Goal: Information Seeking & Learning: Learn about a topic

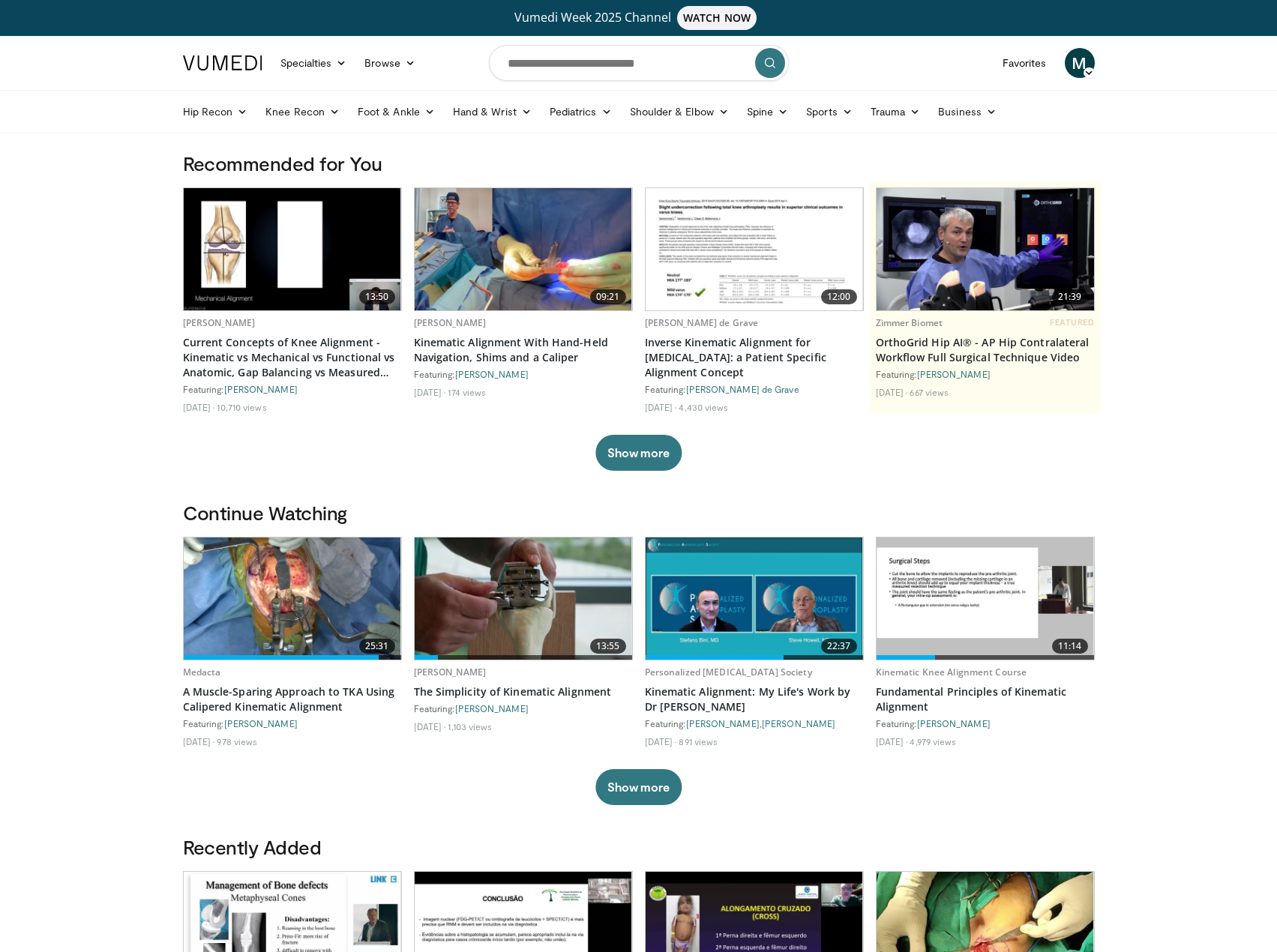
click at [102, 309] on body "Vumedi Week 2025 Channel WATCH NOW Specialties Adult & Family Medicine Allergy,…" at bounding box center [638, 931] width 1277 height 1862
click at [107, 686] on body "Vumedi Week 2025 Channel WATCH NOW Specialties Adult & Family Medicine Allergy,…" at bounding box center [638, 931] width 1277 height 1862
click at [593, 75] on input "Search topics, interventions" at bounding box center [638, 63] width 300 height 36
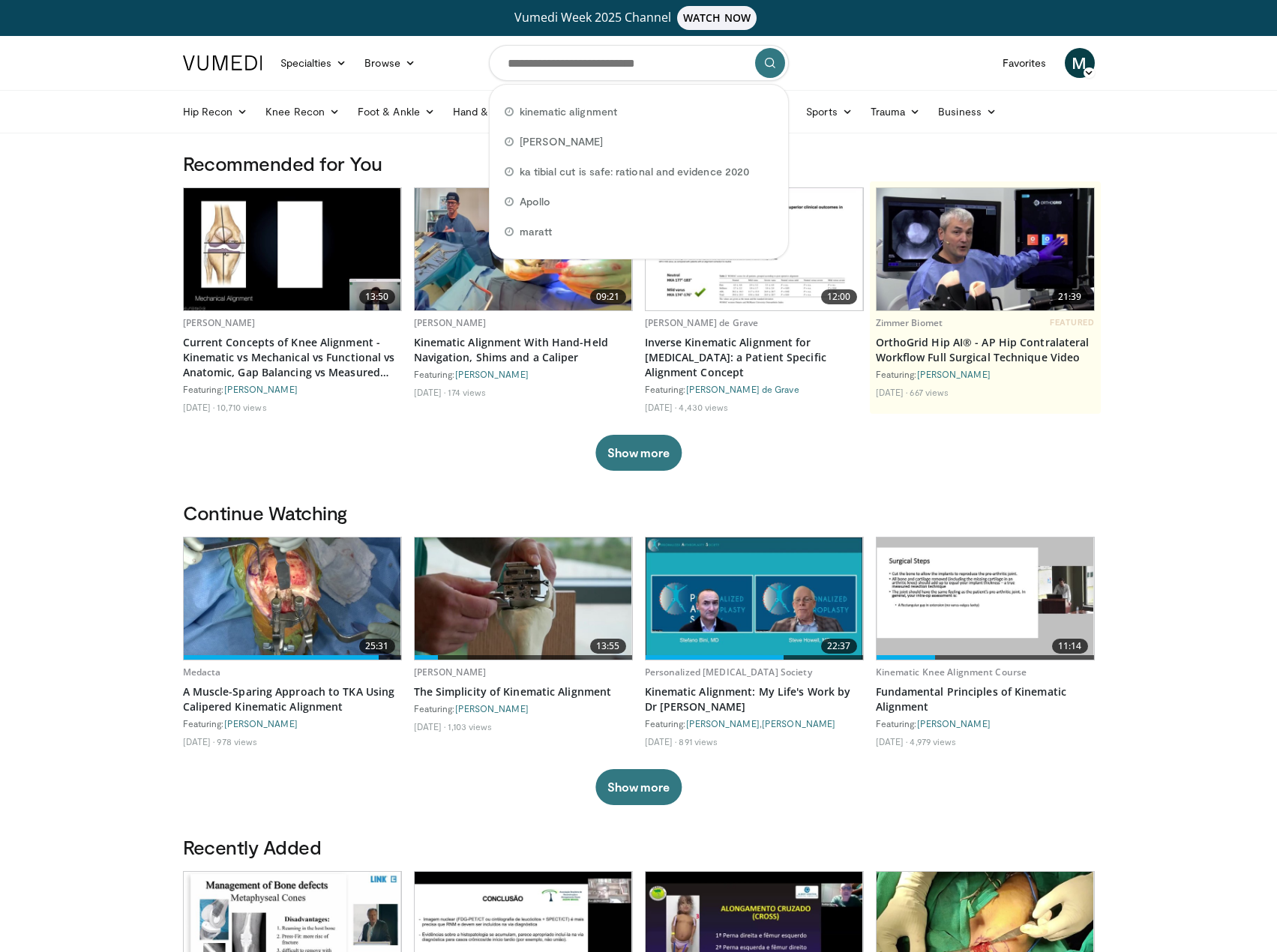
click at [455, 74] on nav "Specialties Adult & Family Medicine Allergy, Asthma, Immunology Anesthesiology …" at bounding box center [638, 63] width 930 height 54
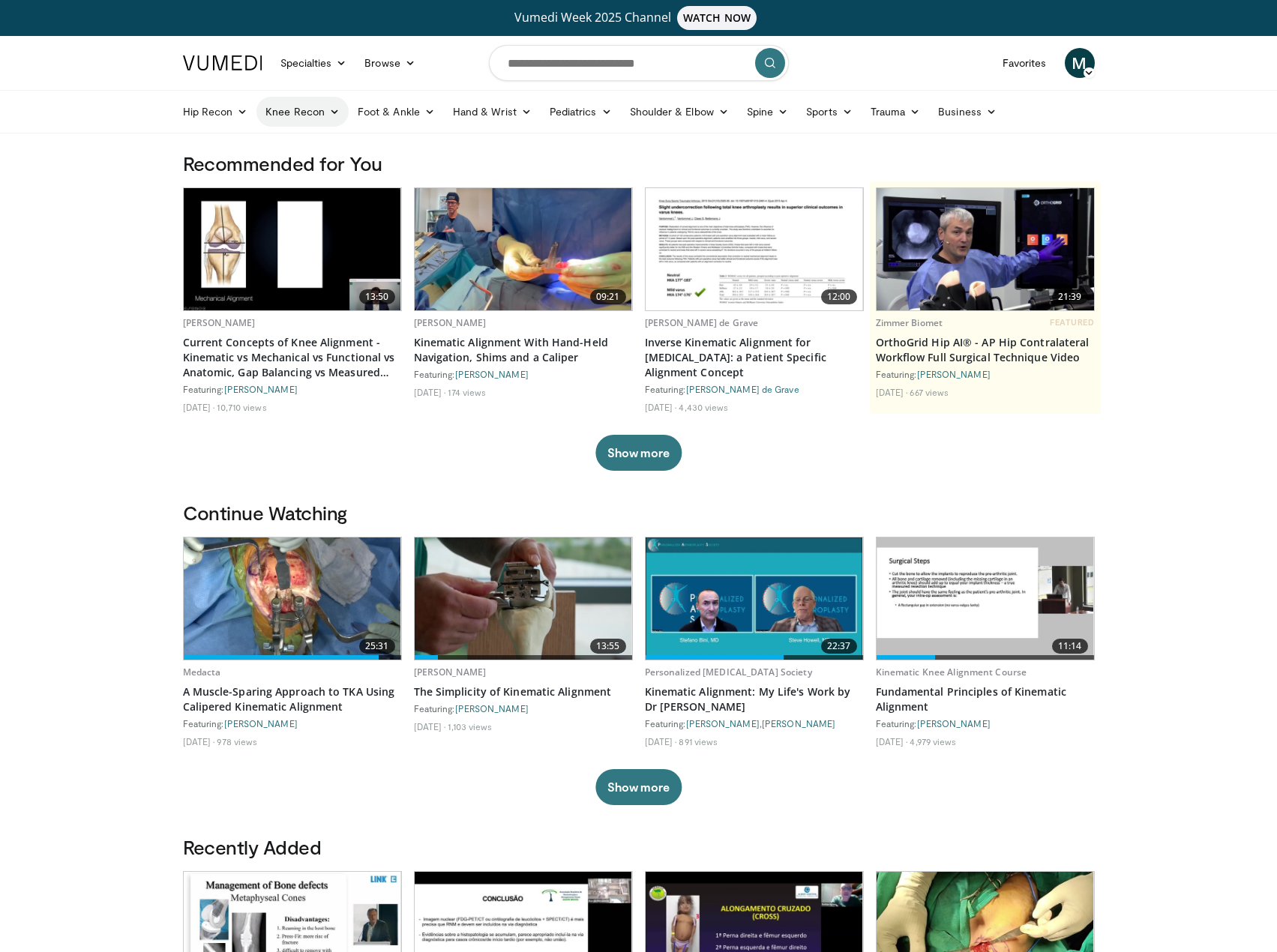
click at [321, 114] on link "Knee Recon" at bounding box center [302, 112] width 92 height 30
click at [340, 151] on link "Knee Arthroplasty" at bounding box center [346, 147] width 179 height 24
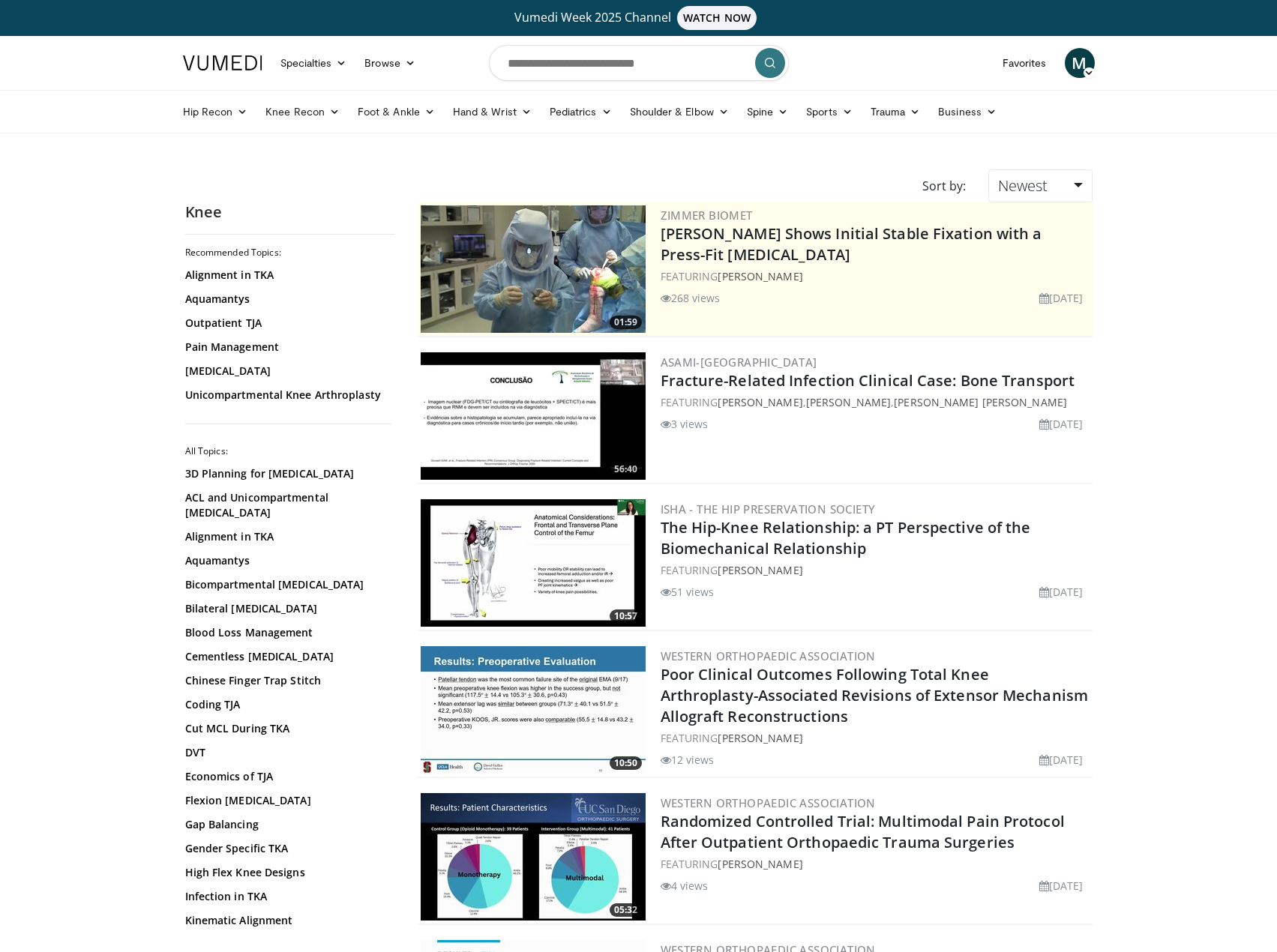
click at [84, 67] on header "Specialties Adult & Family Medicine Allergy, Asthma, Immunology Anesthesiology …" at bounding box center [638, 84] width 1277 height 98
click at [207, 370] on link "[MEDICAL_DATA]" at bounding box center [286, 371] width 203 height 15
